Goal: Communication & Community: Answer question/provide support

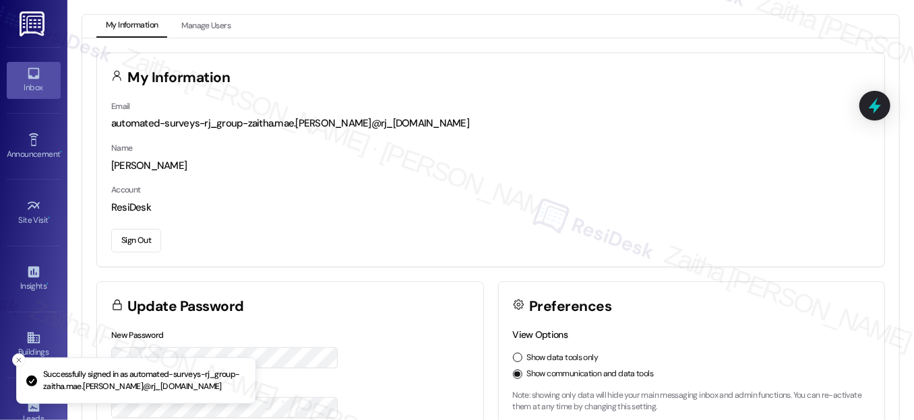
click at [50, 86] on div "Inbox" at bounding box center [33, 87] width 67 height 13
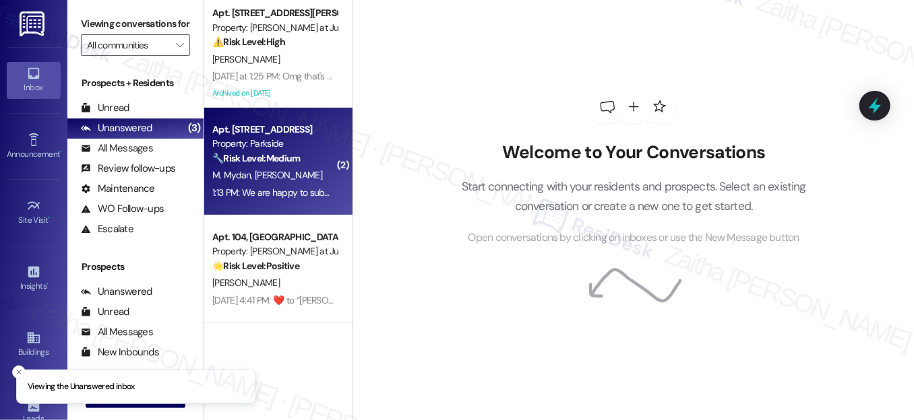
click at [310, 176] on div "M. [PERSON_NAME]" at bounding box center [274, 175] width 127 height 17
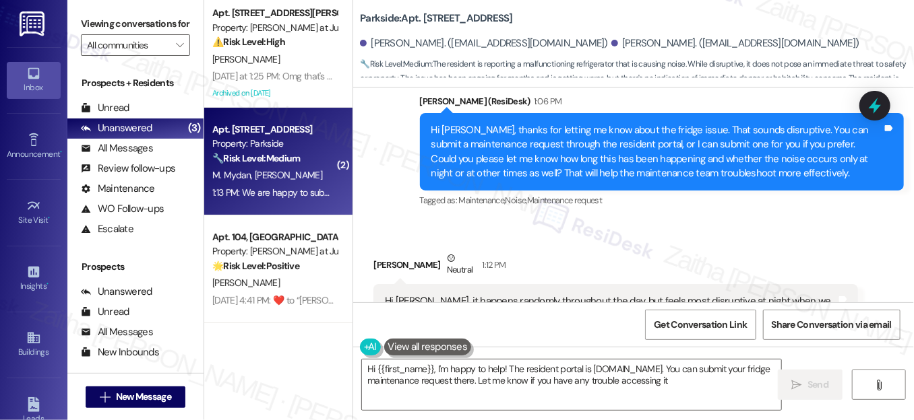
type textarea "Hi {{first_name}}, I'm happy to help! The resident portal is [DOMAIN_NAME]. You…"
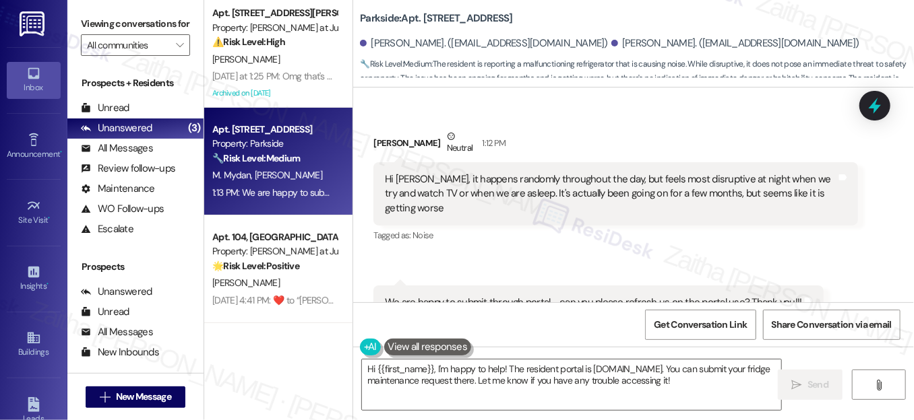
scroll to position [14354, 0]
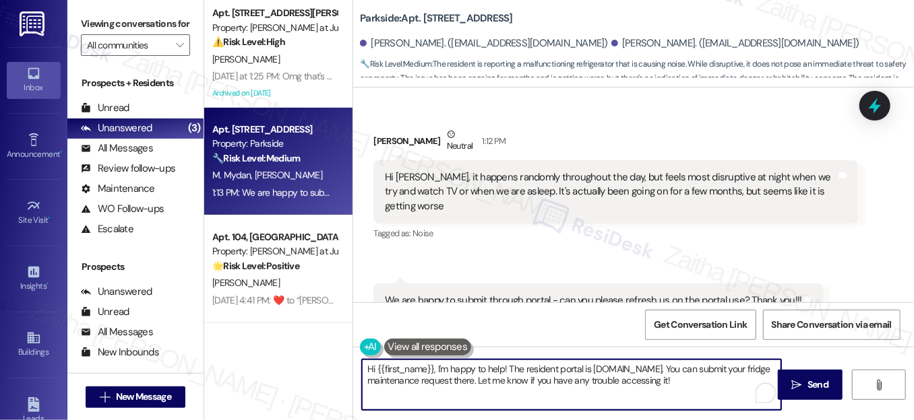
drag, startPoint x: 367, startPoint y: 368, endPoint x: 745, endPoint y: 379, distance: 378.8
click at [745, 379] on textarea "Hi {{first_name}}, I'm happy to help! The resident portal is [DOMAIN_NAME]. You…" at bounding box center [571, 385] width 419 height 51
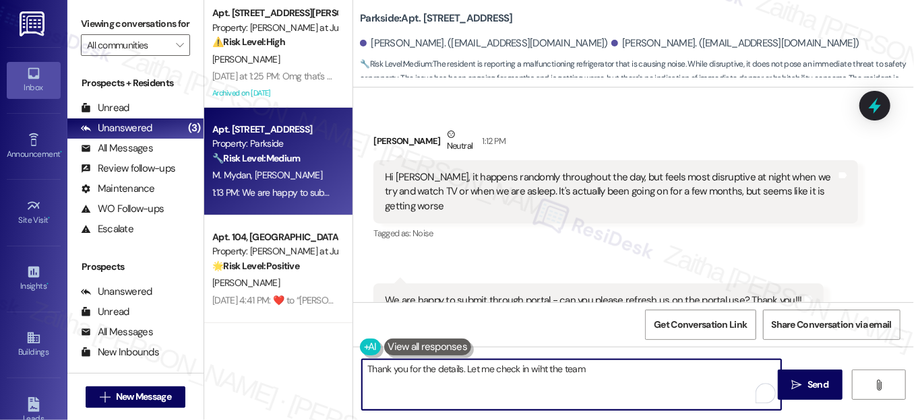
click at [536, 367] on textarea "Thank you for the details. Let me check in wiht the team" at bounding box center [571, 385] width 419 height 51
type textarea "Thank you for the details. Let me check in with the team"
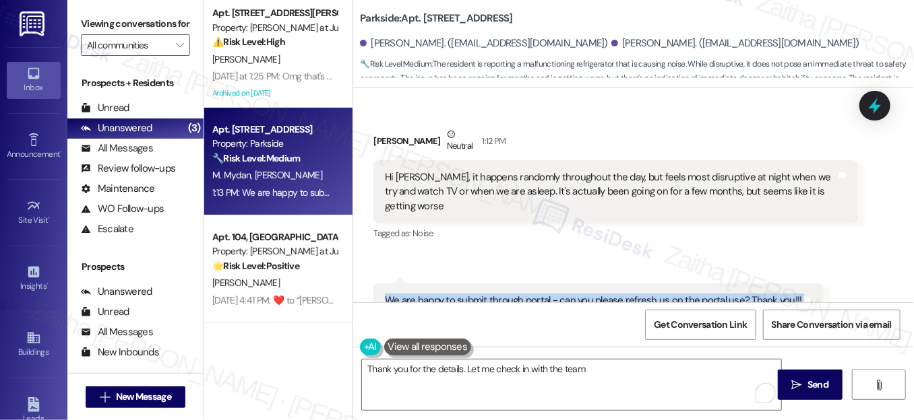
drag, startPoint x: 385, startPoint y: 253, endPoint x: 778, endPoint y: 279, distance: 393.6
click at [778, 284] on div "[PERSON_NAME] Question 1:13 PM We are happy to submit through portal - can you …" at bounding box center [597, 311] width 449 height 55
click at [618, 319] on div "Tagged as: Call request Click to highlight conversations about Call request" at bounding box center [597, 329] width 449 height 20
drag, startPoint x: 379, startPoint y: 249, endPoint x: 805, endPoint y: 247, distance: 426.5
click at [805, 284] on div "We are happy to submit through portal - can you please refresh us on the portal…" at bounding box center [597, 301] width 449 height 34
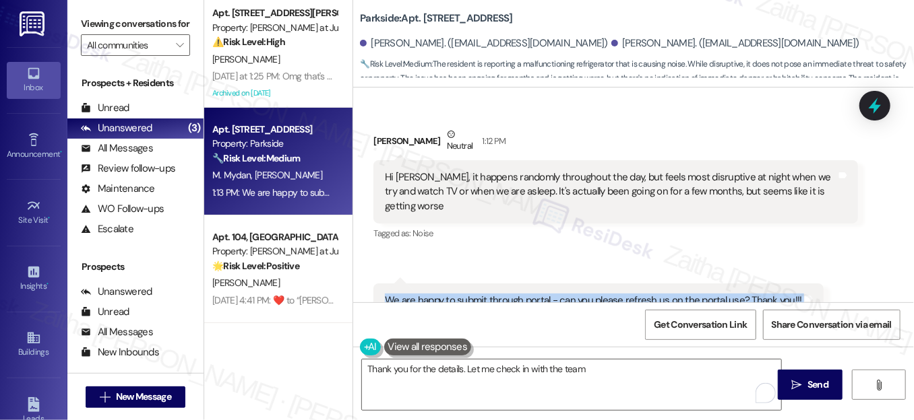
copy div "We are happy to submit through portal - can you please refresh us on the portal…"
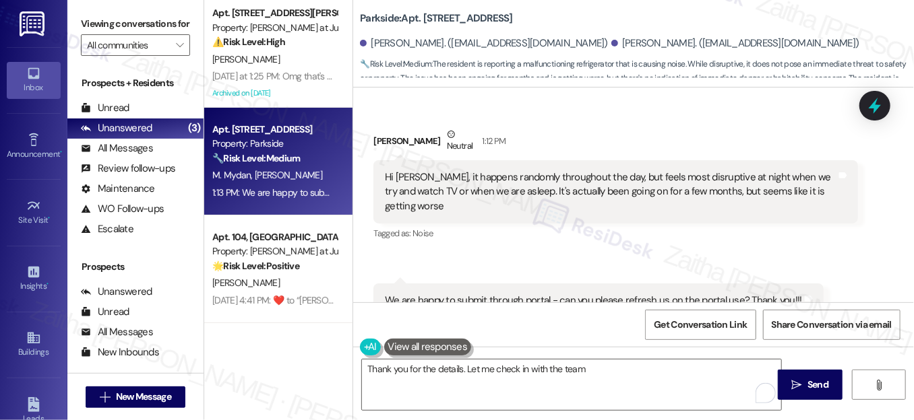
click at [390, 160] on div "Hi [PERSON_NAME], it happens randomly throughout the day, but feels most disrup…" at bounding box center [615, 191] width 484 height 63
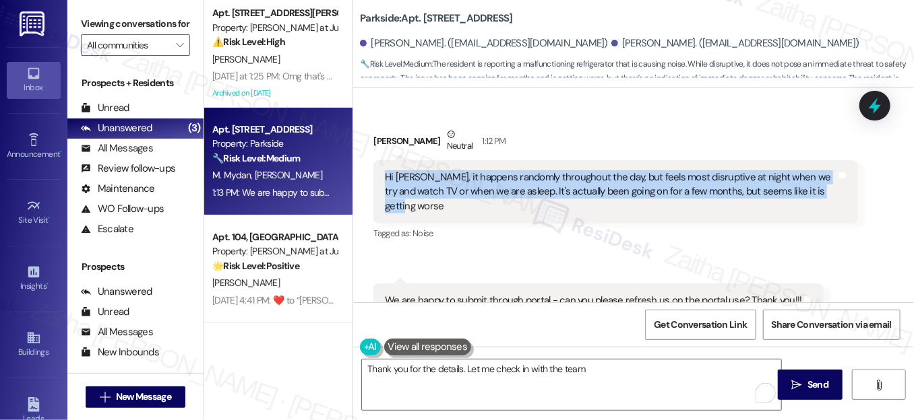
drag, startPoint x: 372, startPoint y: 139, endPoint x: 812, endPoint y: 159, distance: 440.4
click at [812, 160] on div "Hi [PERSON_NAME], it happens randomly throughout the day, but feels most disrup…" at bounding box center [615, 191] width 484 height 63
copy div "Hi [PERSON_NAME], it happens randomly throughout the day, but feels most disrup…"
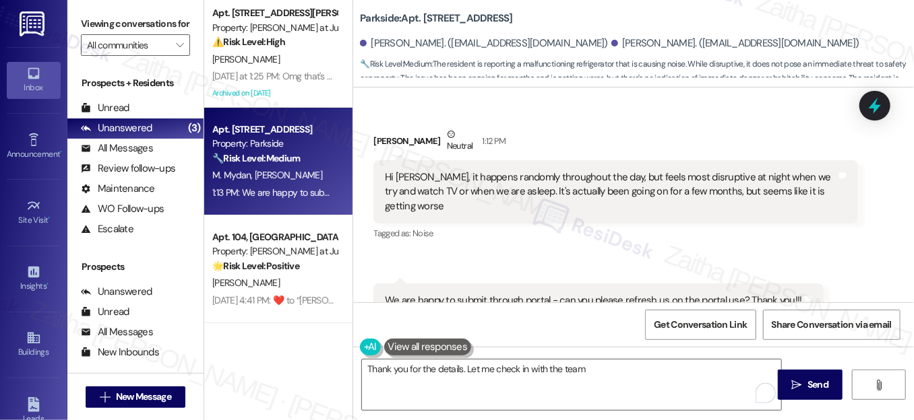
click at [579, 224] on div "Tagged as: Noise Click to highlight conversations about Noise" at bounding box center [615, 234] width 484 height 20
click at [670, 207] on div "Received via SMS [PERSON_NAME] Neutral 1:12 PM Hi [PERSON_NAME], it happens ran…" at bounding box center [633, 222] width 561 height 251
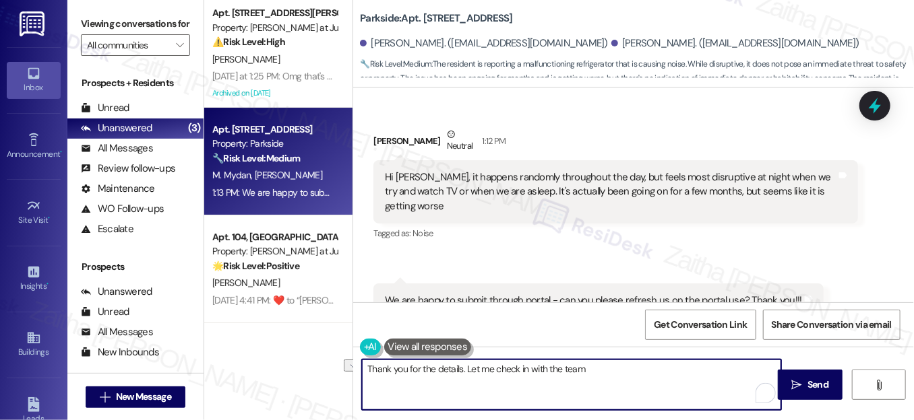
drag, startPoint x: 362, startPoint y: 368, endPoint x: 611, endPoint y: 372, distance: 248.6
click at [611, 372] on textarea "Thank you for the details. Let me check in with the team" at bounding box center [571, 385] width 419 height 51
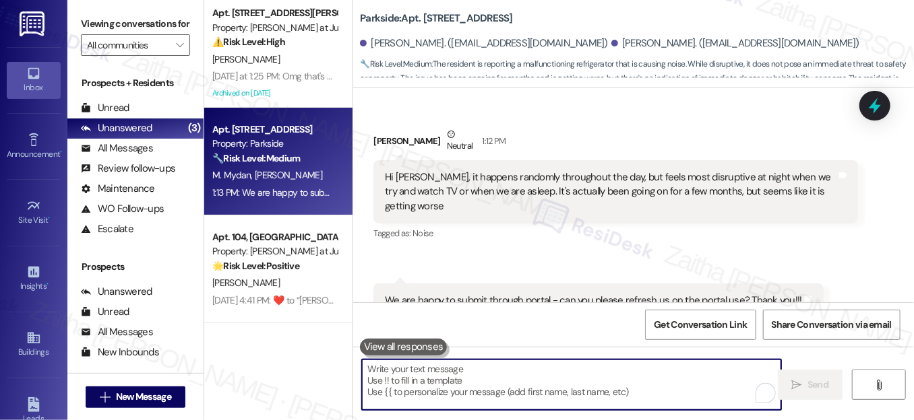
paste textarea "Thanks for the details — that’s helpful to know. Since the noise has been ongoi…"
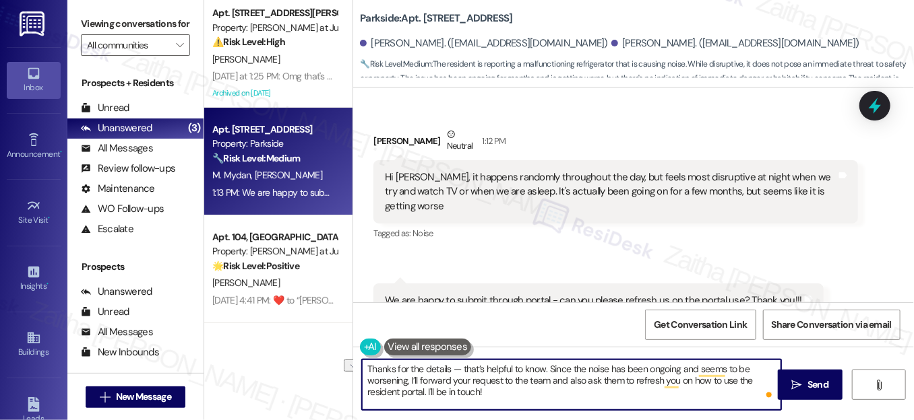
drag, startPoint x: 417, startPoint y: 380, endPoint x: 510, endPoint y: 379, distance: 93.0
click at [510, 379] on textarea "Thanks for the details — that’s helpful to know. Since the noise has been ongoi…" at bounding box center [571, 385] width 419 height 51
type textarea "Thanks for the details — that’s helpful to know. Since the noise has been ongoi…"
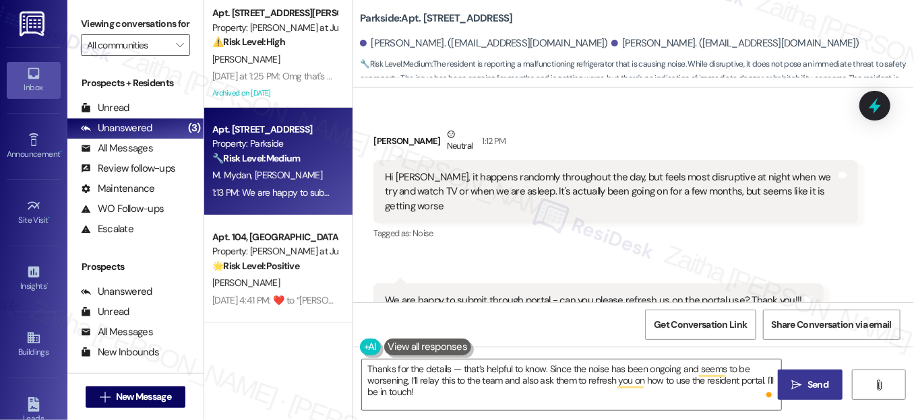
click at [785, 383] on button " Send" at bounding box center [810, 385] width 65 height 30
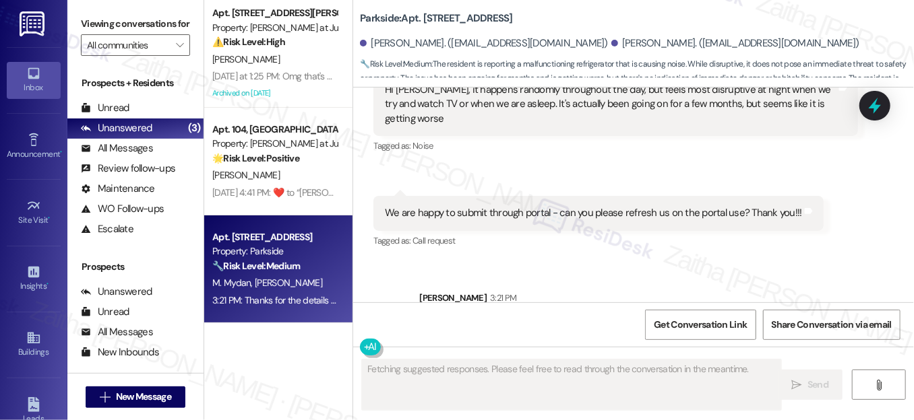
scroll to position [14476, 0]
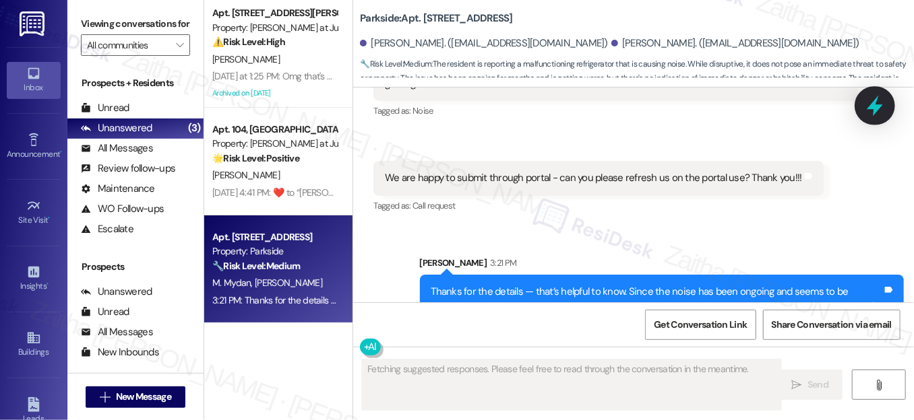
click at [887, 95] on div at bounding box center [874, 105] width 40 height 38
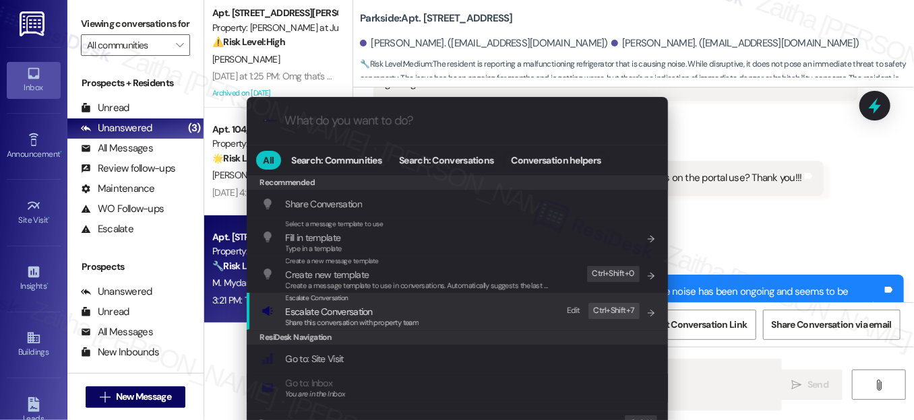
click at [314, 307] on span "Escalate Conversation" at bounding box center [329, 312] width 87 height 12
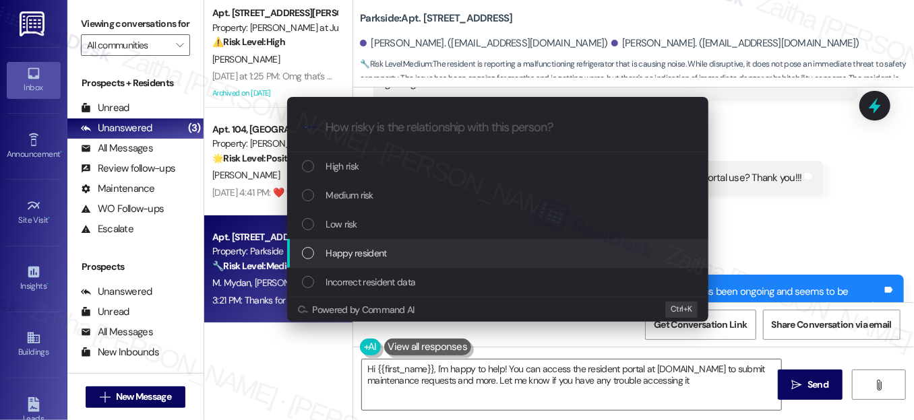
type textarea "Hi {{first_name}}, I'm happy to help! You can access the resident portal at [DO…"
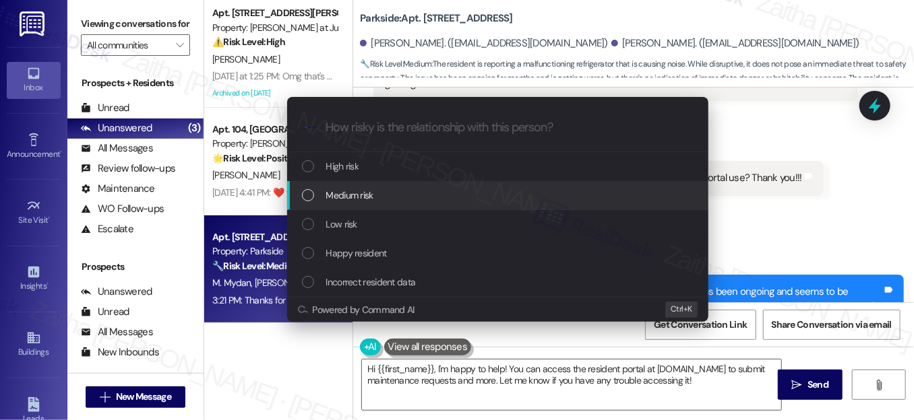
click at [362, 190] on span "Medium risk" at bounding box center [349, 195] width 47 height 15
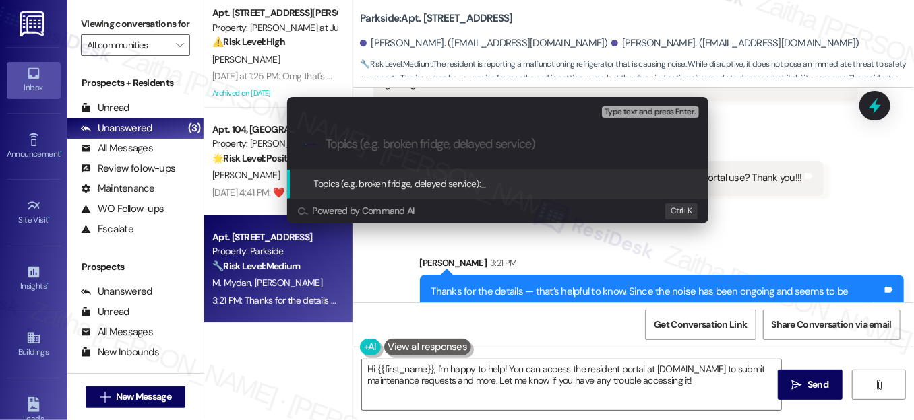
paste input "Fridge Noise Concern and Portal Access Refresh Request"
type input "Fridge Noise Concern and Portal Access Refresh Request"
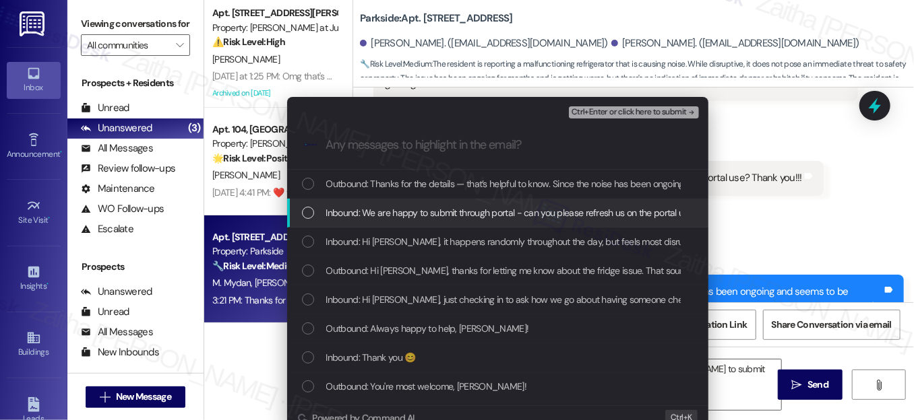
click at [326, 216] on span "Inbound: We are happy to submit through portal - can you please refresh us on t…" at bounding box center [536, 212] width 420 height 15
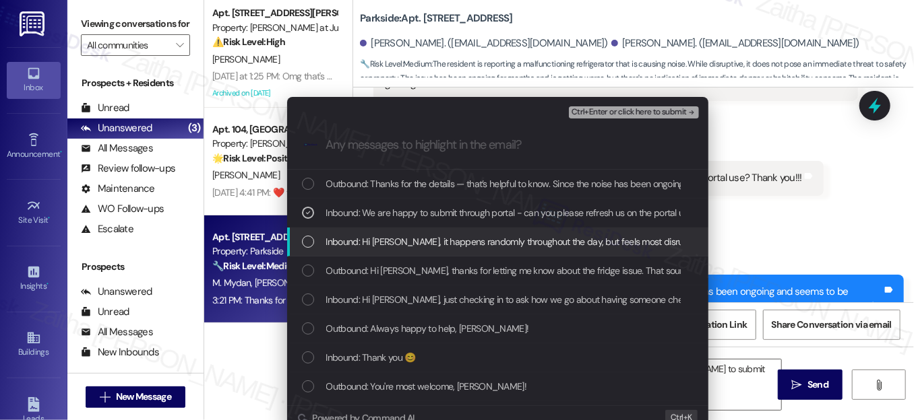
click at [318, 240] on div "Inbound: Hi [PERSON_NAME], it happens randomly throughout the day, but feels mo…" at bounding box center [499, 241] width 394 height 15
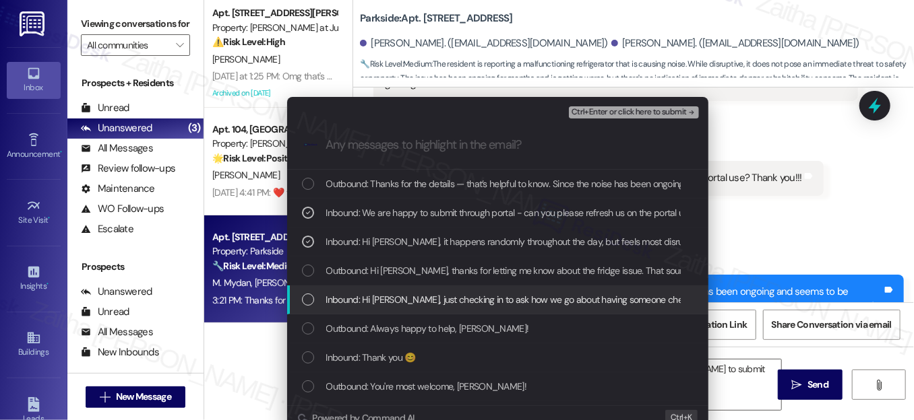
click at [317, 299] on div "Inbound: Hi [PERSON_NAME], just checking in to ask how we go about having someo…" at bounding box center [499, 299] width 394 height 15
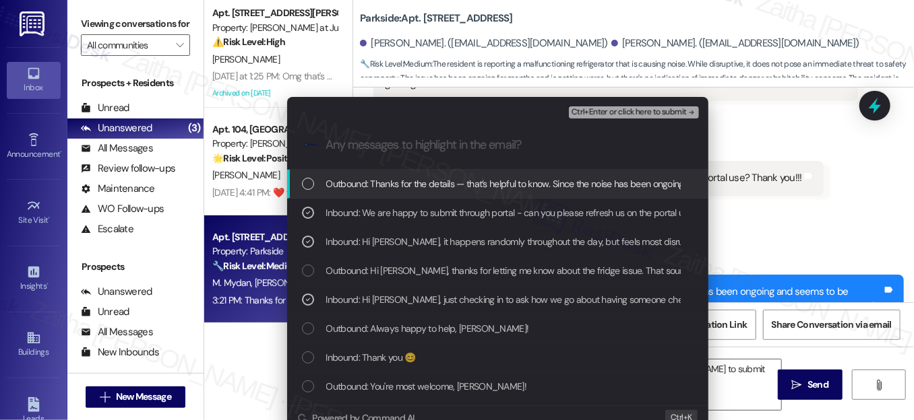
click at [631, 108] on span "Ctrl+Enter or click here to submit" at bounding box center [628, 112] width 115 height 9
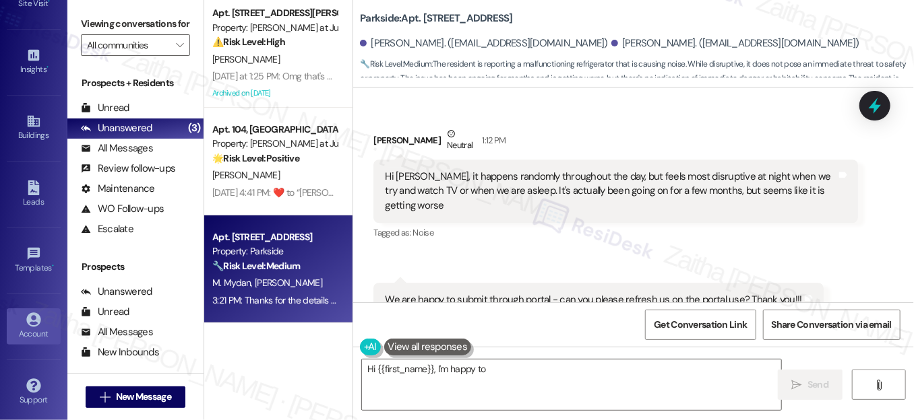
scroll to position [14354, 0]
type textarea "Hi {{first_name}}, I'm happy to help! You can access the"
click at [32, 321] on icon at bounding box center [33, 320] width 14 height 14
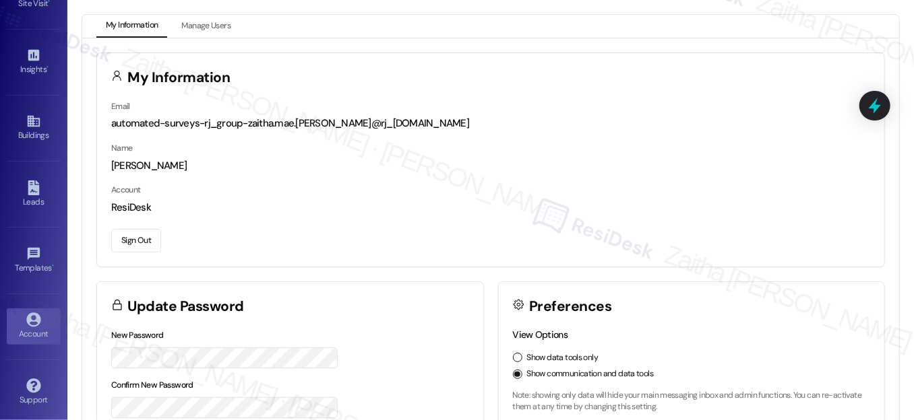
click at [136, 240] on button "Sign Out" at bounding box center [136, 241] width 50 height 24
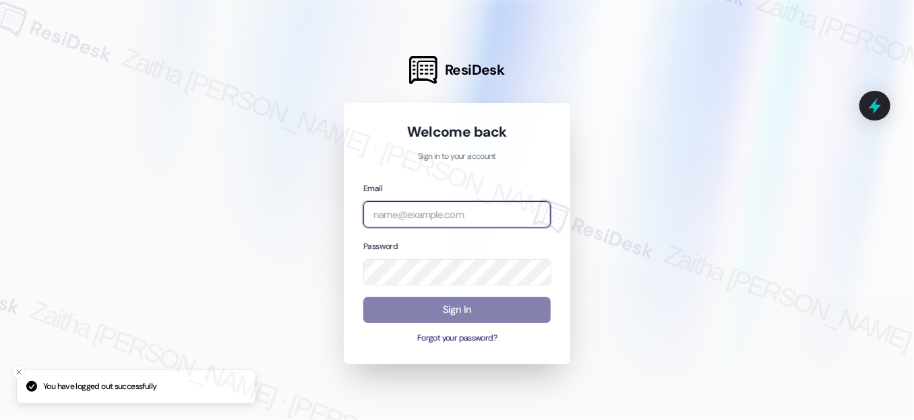
click at [426, 213] on input "email" at bounding box center [456, 214] width 187 height 26
type input "automated-surveys-grant_main-zaitha.mae.[PERSON_NAME]@grant_[DOMAIN_NAME]"
